Goal: Information Seeking & Learning: Check status

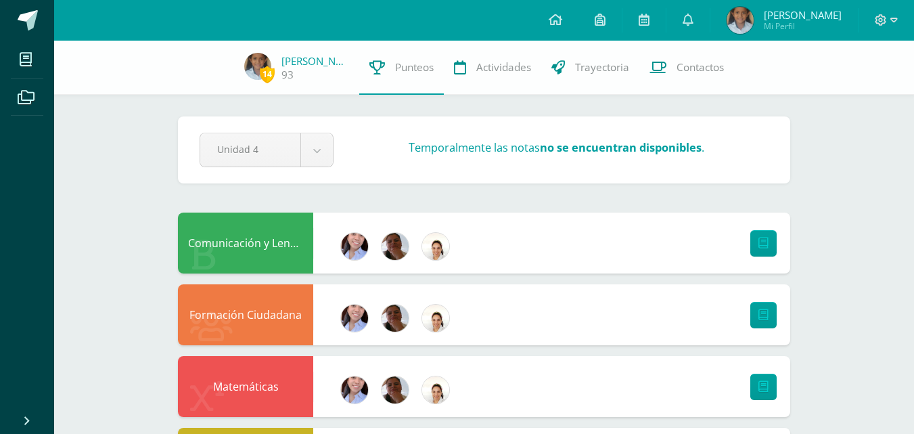
scroll to position [338, 0]
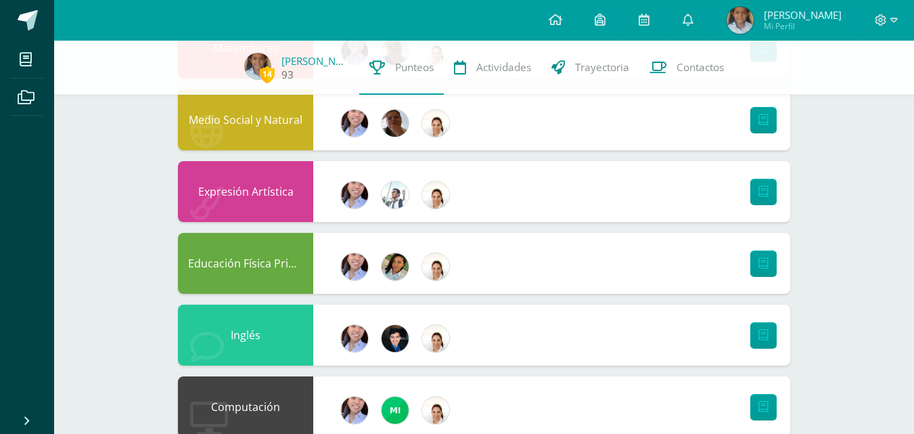
click at [283, 70] on link "93" at bounding box center [287, 75] width 12 height 14
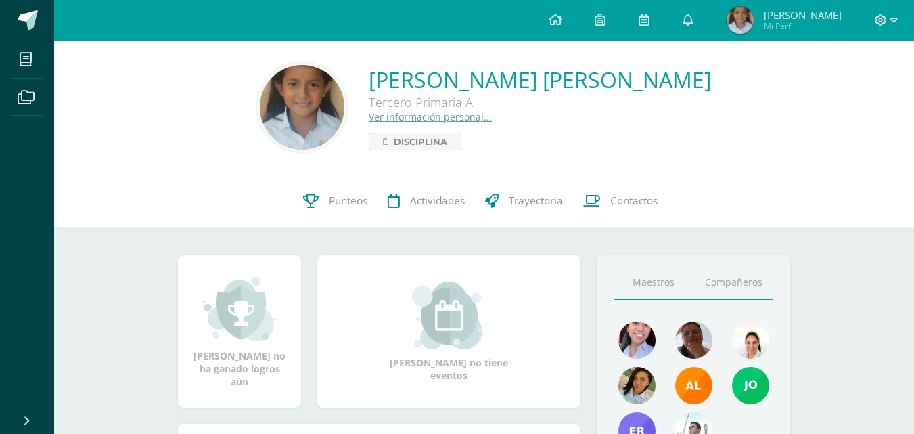
click at [741, 286] on link "Compañeros" at bounding box center [733, 282] width 80 height 34
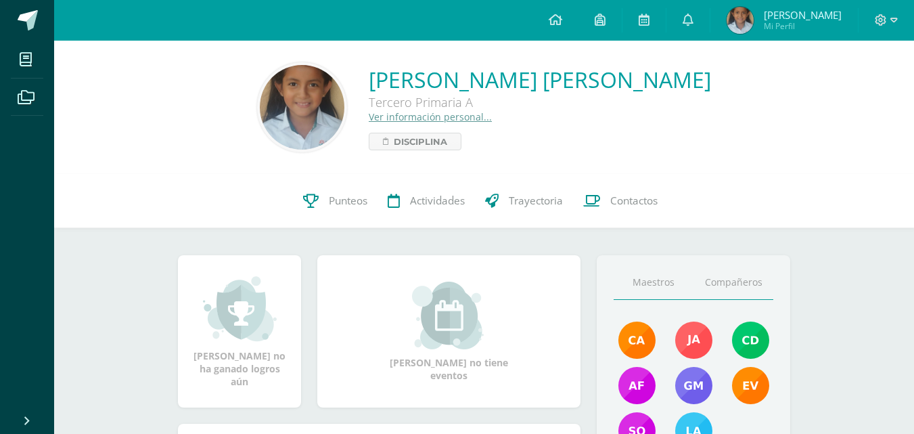
click at [650, 289] on link "Maestros" at bounding box center [653, 282] width 80 height 34
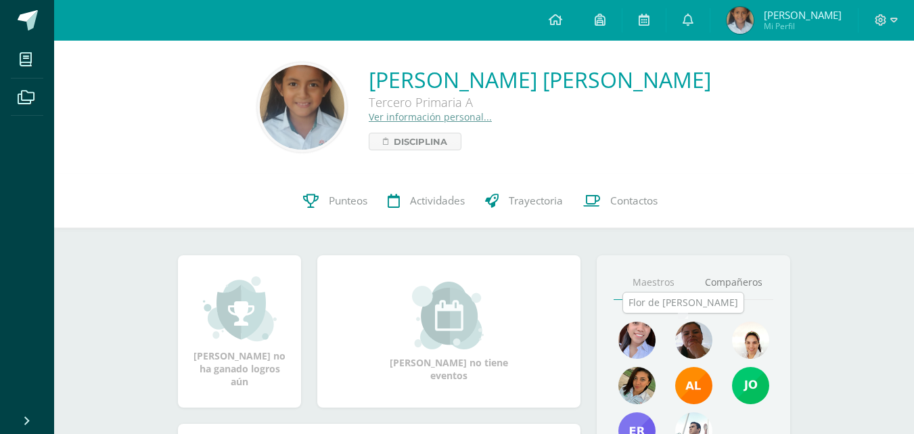
click at [695, 341] on img at bounding box center [693, 339] width 37 height 37
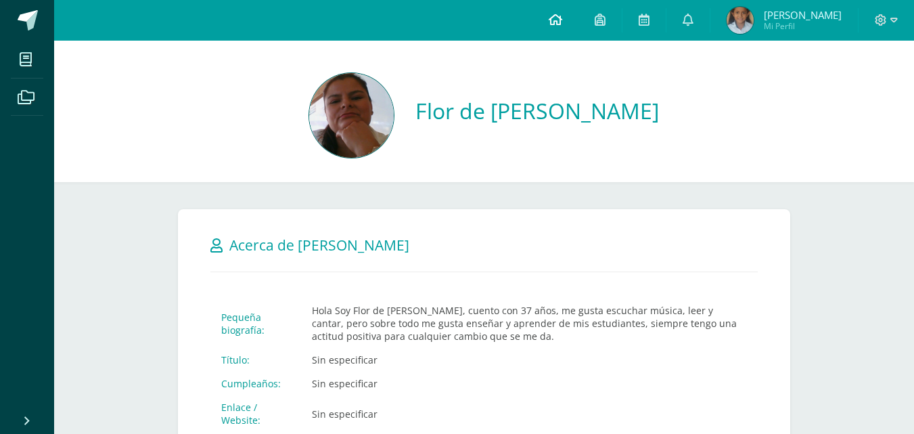
click at [548, 14] on icon at bounding box center [555, 20] width 14 height 12
click at [555, 16] on icon at bounding box center [555, 20] width 14 height 12
click at [605, 11] on link at bounding box center [599, 20] width 43 height 41
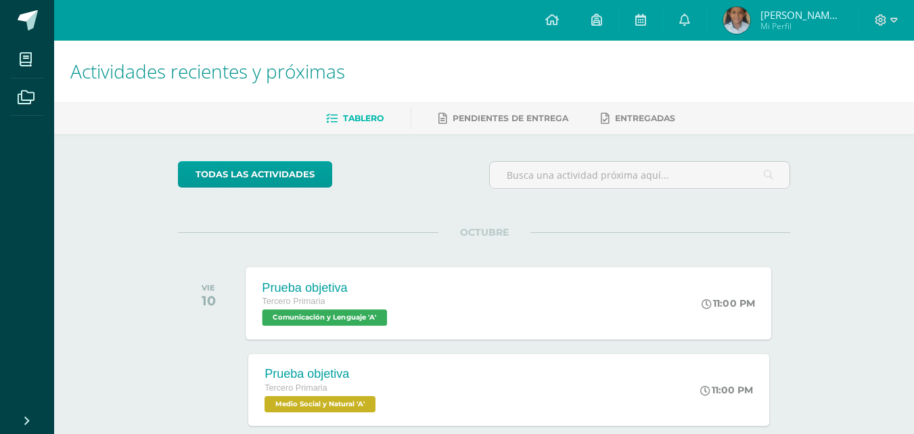
scroll to position [338, 0]
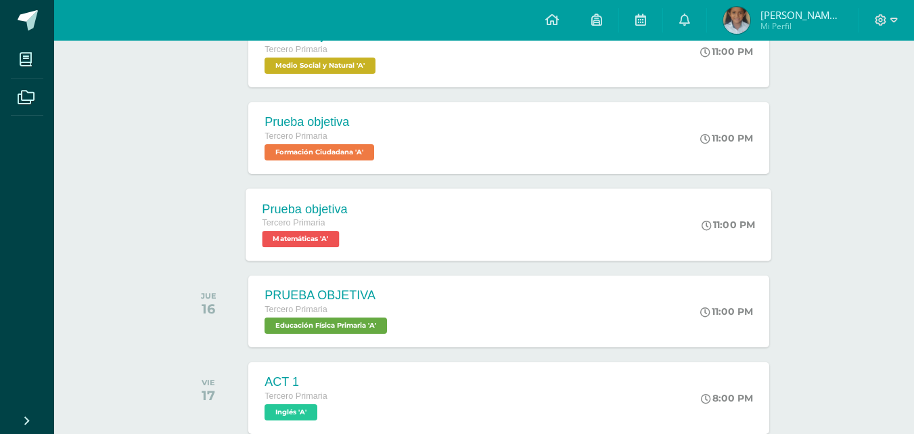
click at [722, 220] on div "11:00 PM" at bounding box center [728, 224] width 53 height 12
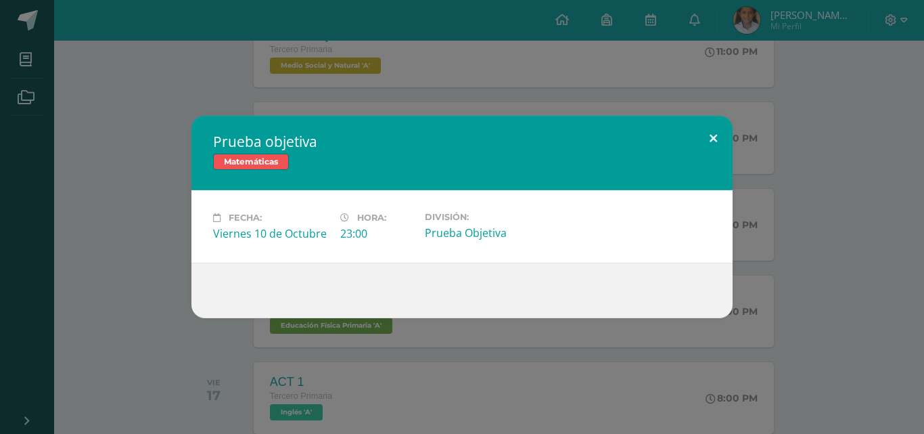
click at [704, 138] on button at bounding box center [713, 139] width 39 height 46
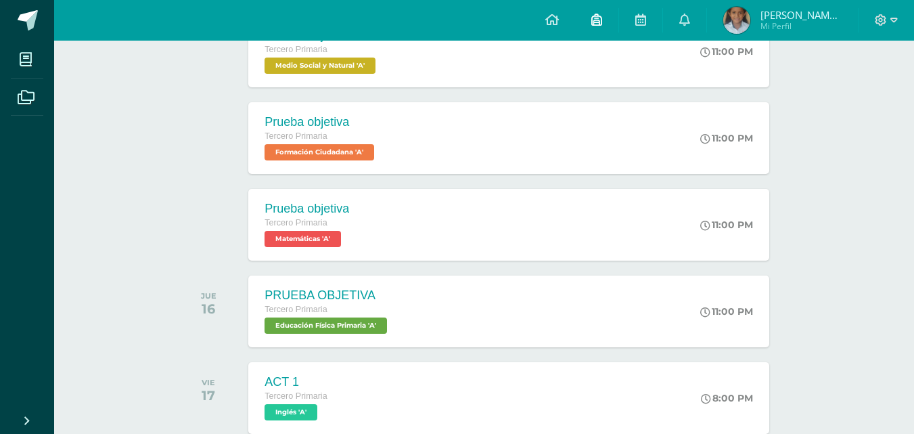
click at [595, 27] on span at bounding box center [596, 20] width 11 height 15
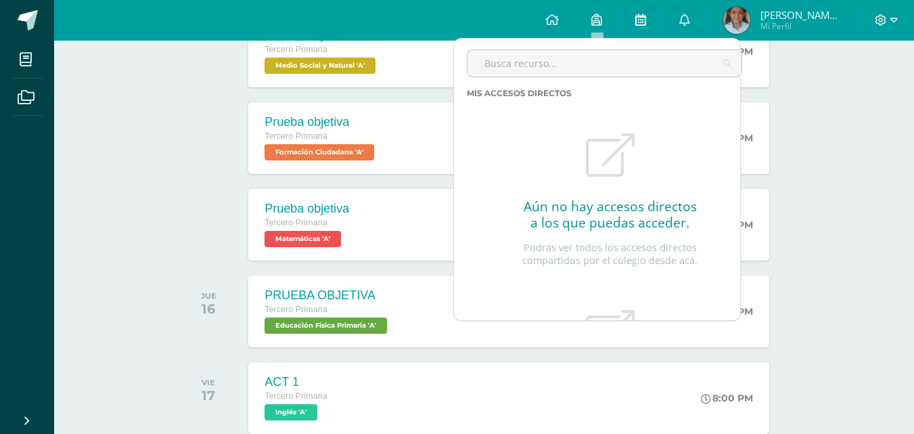
click at [642, 18] on icon at bounding box center [640, 20] width 11 height 12
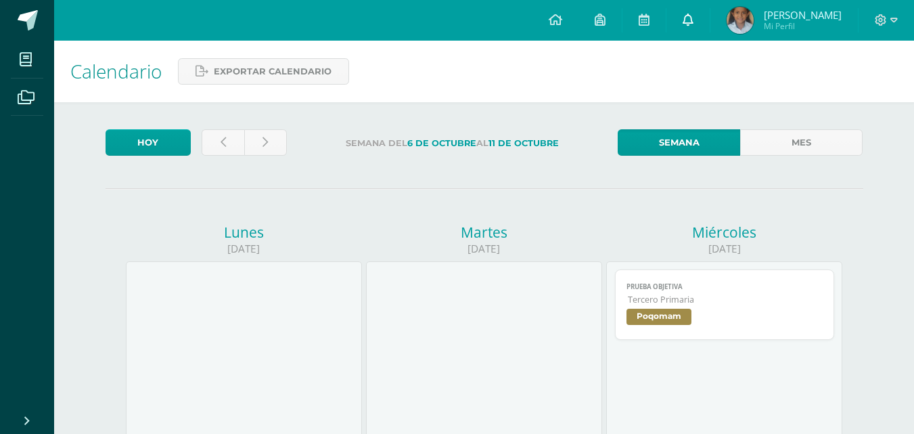
click at [682, 10] on link at bounding box center [687, 20] width 43 height 41
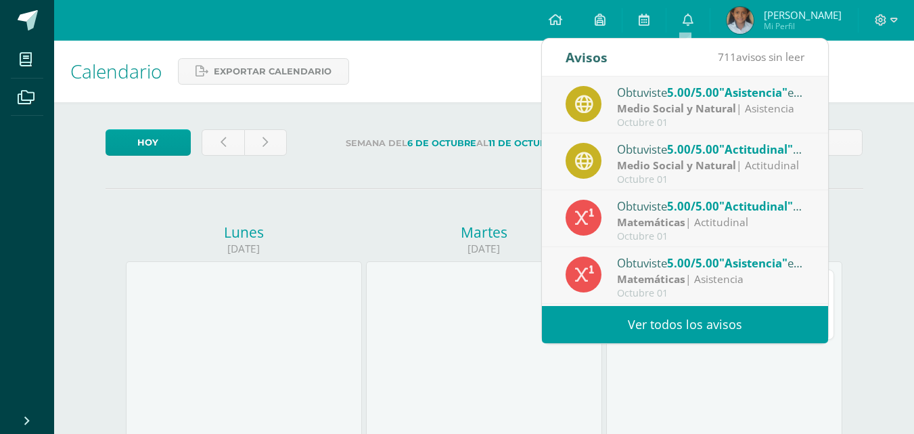
click at [766, 319] on link "Ver todos los avisos" at bounding box center [685, 324] width 286 height 37
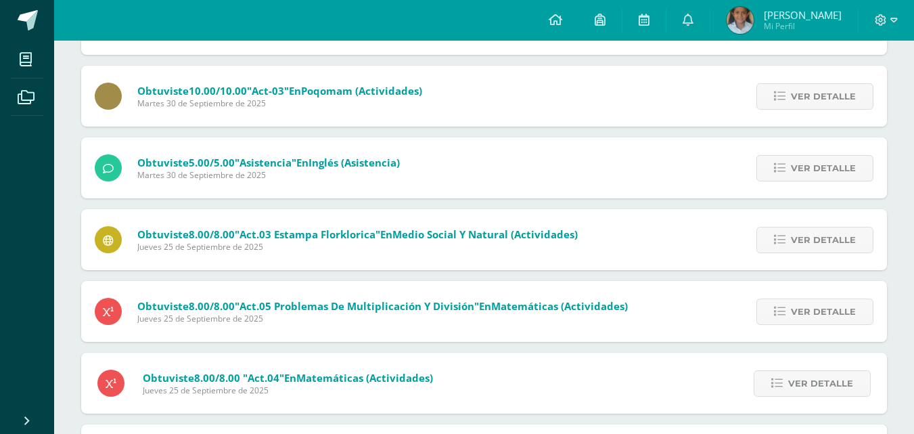
scroll to position [891, 0]
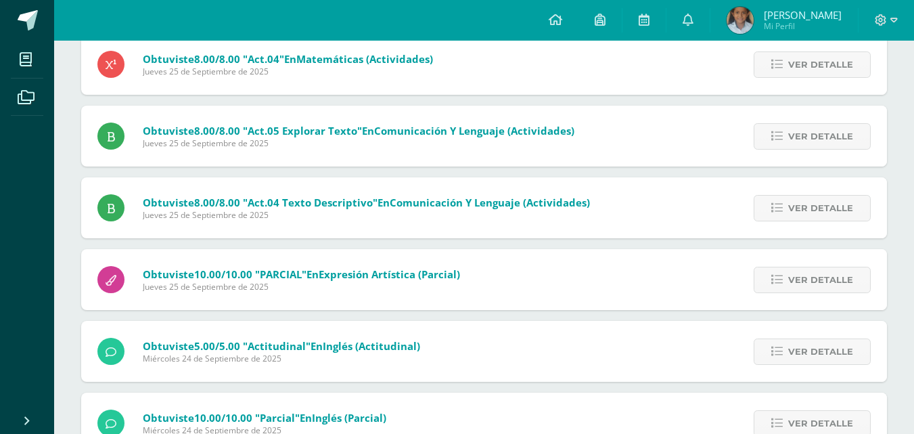
click at [777, 16] on span "[PERSON_NAME]" at bounding box center [803, 15] width 78 height 14
click at [734, 22] on img at bounding box center [739, 20] width 27 height 27
click at [777, 22] on span "Mi Perfil" at bounding box center [803, 25] width 78 height 11
click at [692, 19] on link at bounding box center [687, 20] width 43 height 41
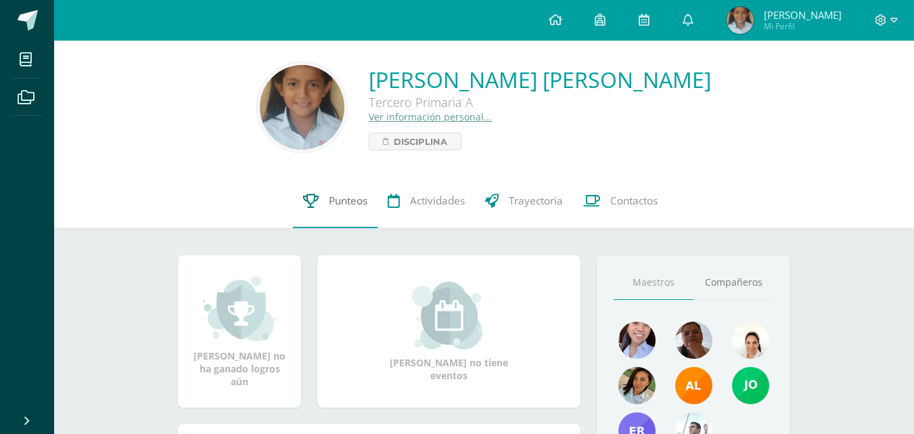
click at [343, 201] on span "Punteos" at bounding box center [348, 200] width 39 height 14
click at [335, 202] on span "Punteos" at bounding box center [348, 200] width 39 height 14
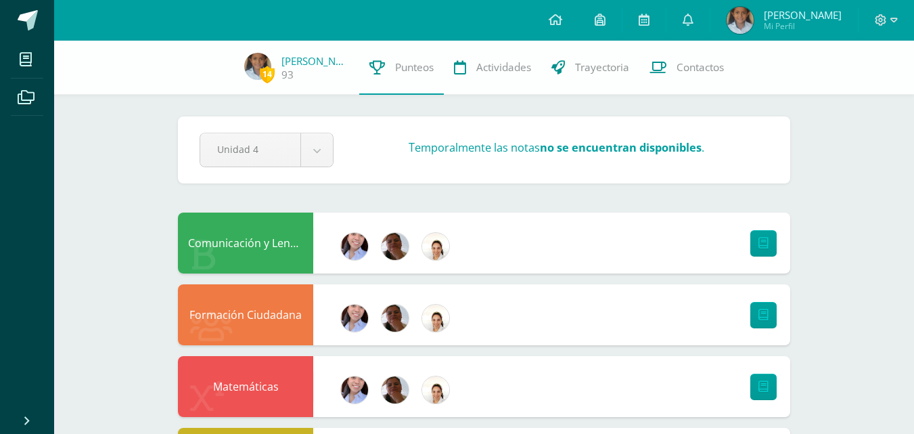
click at [762, 238] on icon at bounding box center [763, 242] width 10 height 11
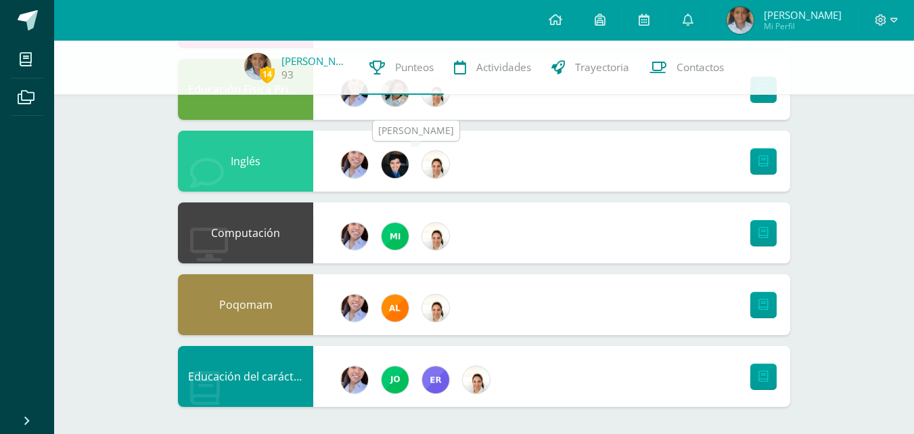
scroll to position [174, 0]
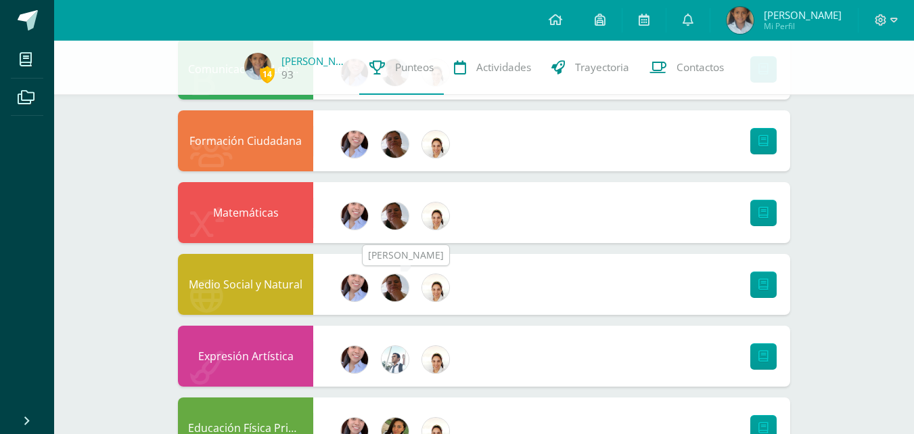
click at [389, 283] on img at bounding box center [394, 287] width 27 height 27
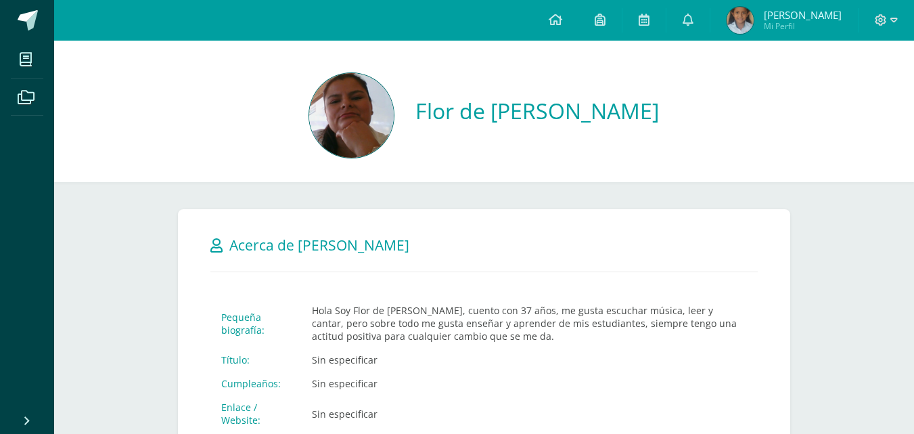
drag, startPoint x: 739, startPoint y: 16, endPoint x: 762, endPoint y: 14, distance: 23.1
click at [740, 16] on img at bounding box center [739, 20] width 27 height 27
click at [783, 14] on span "[PERSON_NAME]" at bounding box center [803, 15] width 78 height 14
click at [776, 21] on span "Mi Perfil" at bounding box center [803, 25] width 78 height 11
click at [808, 21] on span "[PERSON_NAME]" at bounding box center [803, 15] width 78 height 14
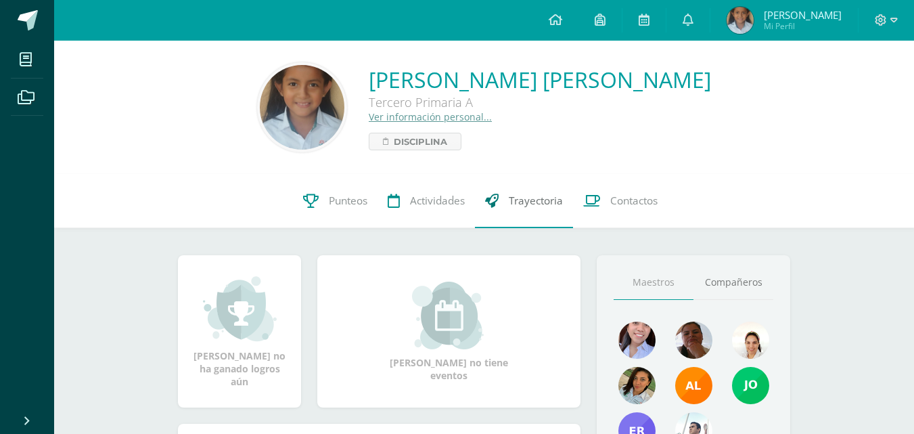
click at [538, 200] on span "Trayectoria" at bounding box center [536, 200] width 54 height 14
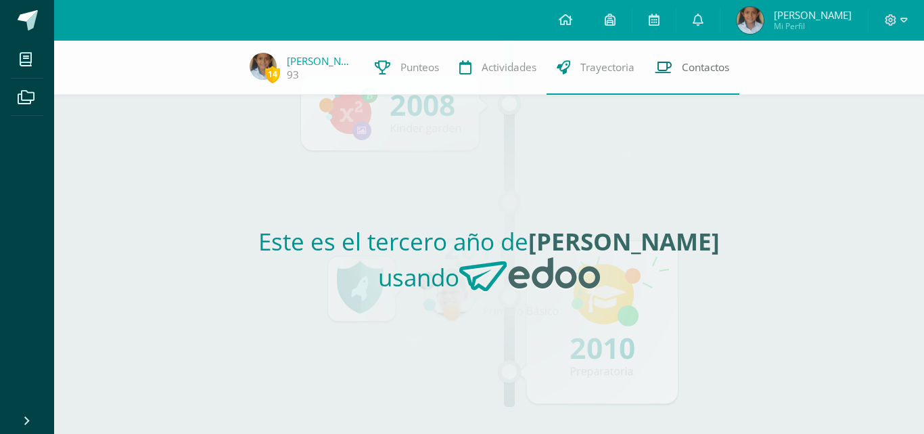
click at [713, 69] on span "Contactos" at bounding box center [705, 67] width 47 height 14
click at [708, 62] on span "Contactos" at bounding box center [705, 67] width 47 height 14
drag, startPoint x: 799, startPoint y: 84, endPoint x: 363, endPoint y: 180, distance: 446.0
click at [363, 180] on div "14 Emely Martínez 93 Punteos Actividades Trayectoria Contactos Este es el terce…" at bounding box center [489, 237] width 870 height 393
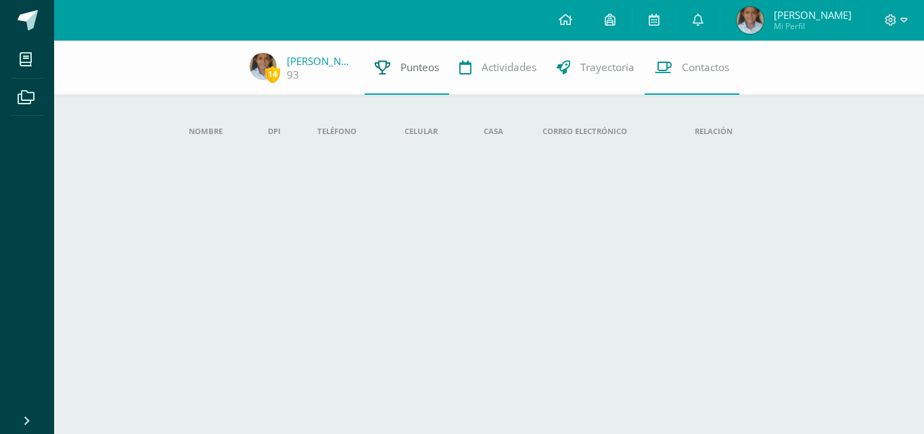
click at [376, 64] on icon at bounding box center [383, 67] width 16 height 14
